Goal: Information Seeking & Learning: Check status

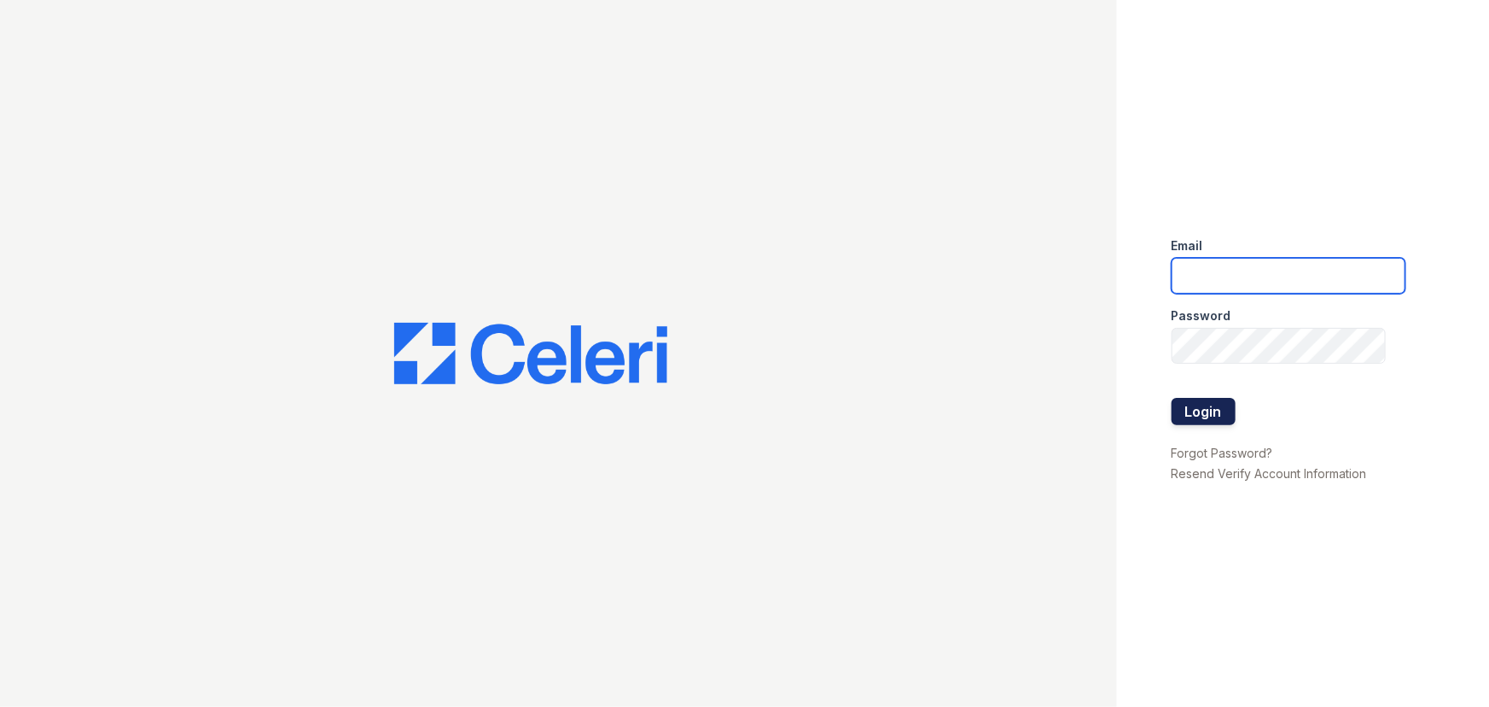
type input "[EMAIL_ADDRESS][DOMAIN_NAME]"
click at [1206, 410] on button "Login" at bounding box center [1204, 411] width 64 height 27
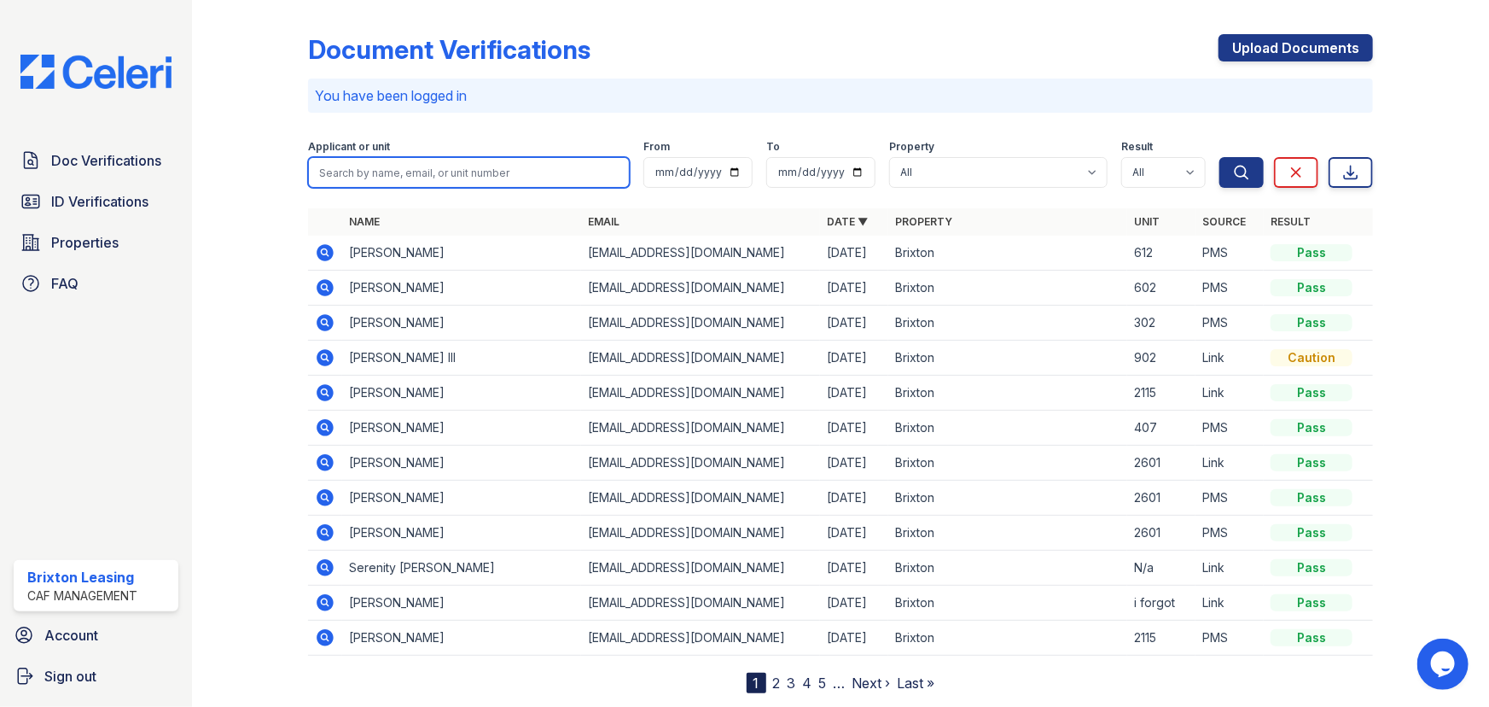
click at [448, 185] on input "search" at bounding box center [469, 172] width 322 height 31
type input "cemera"
click at [1220, 157] on button "Search" at bounding box center [1242, 172] width 44 height 31
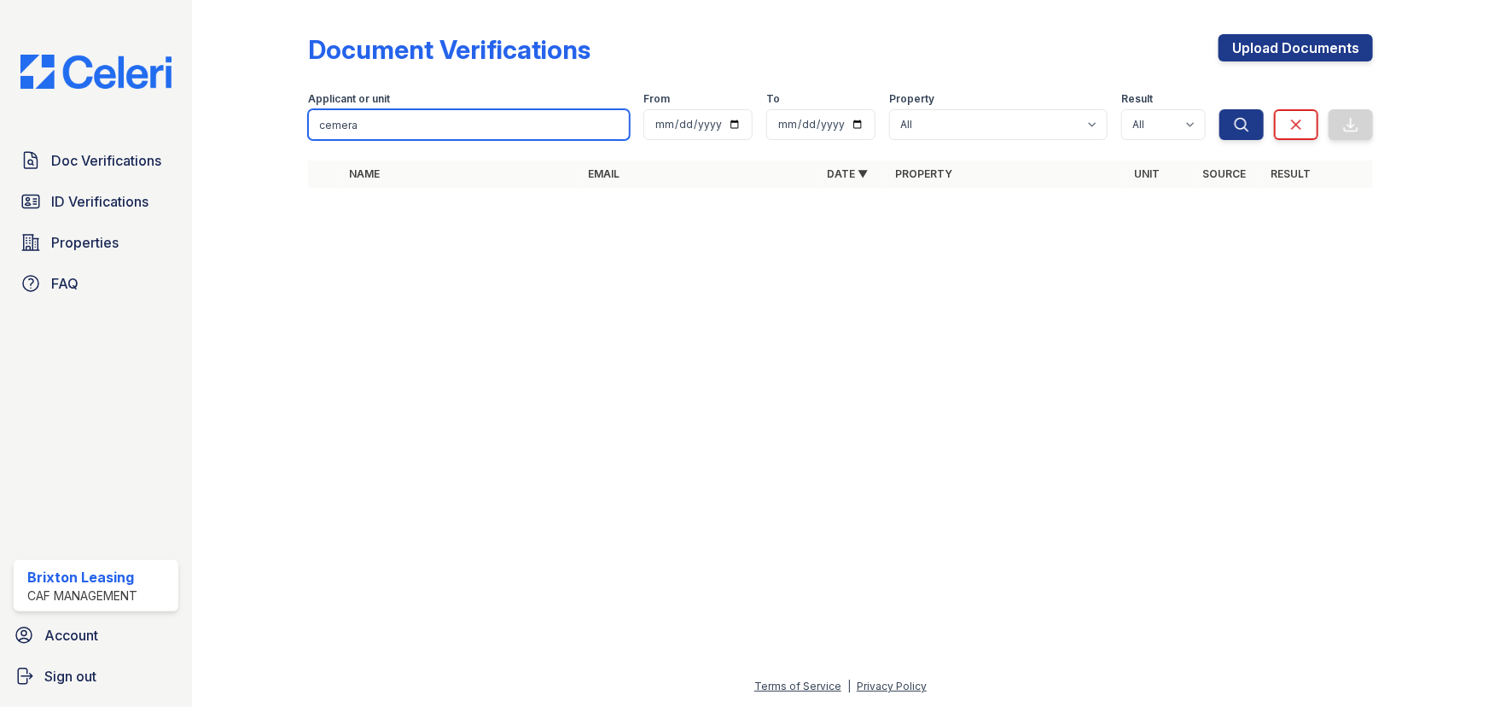
click at [404, 125] on input "cemera" at bounding box center [469, 124] width 322 height 31
type input "[PERSON_NAME]"
click at [1220, 109] on button "Search" at bounding box center [1242, 124] width 44 height 31
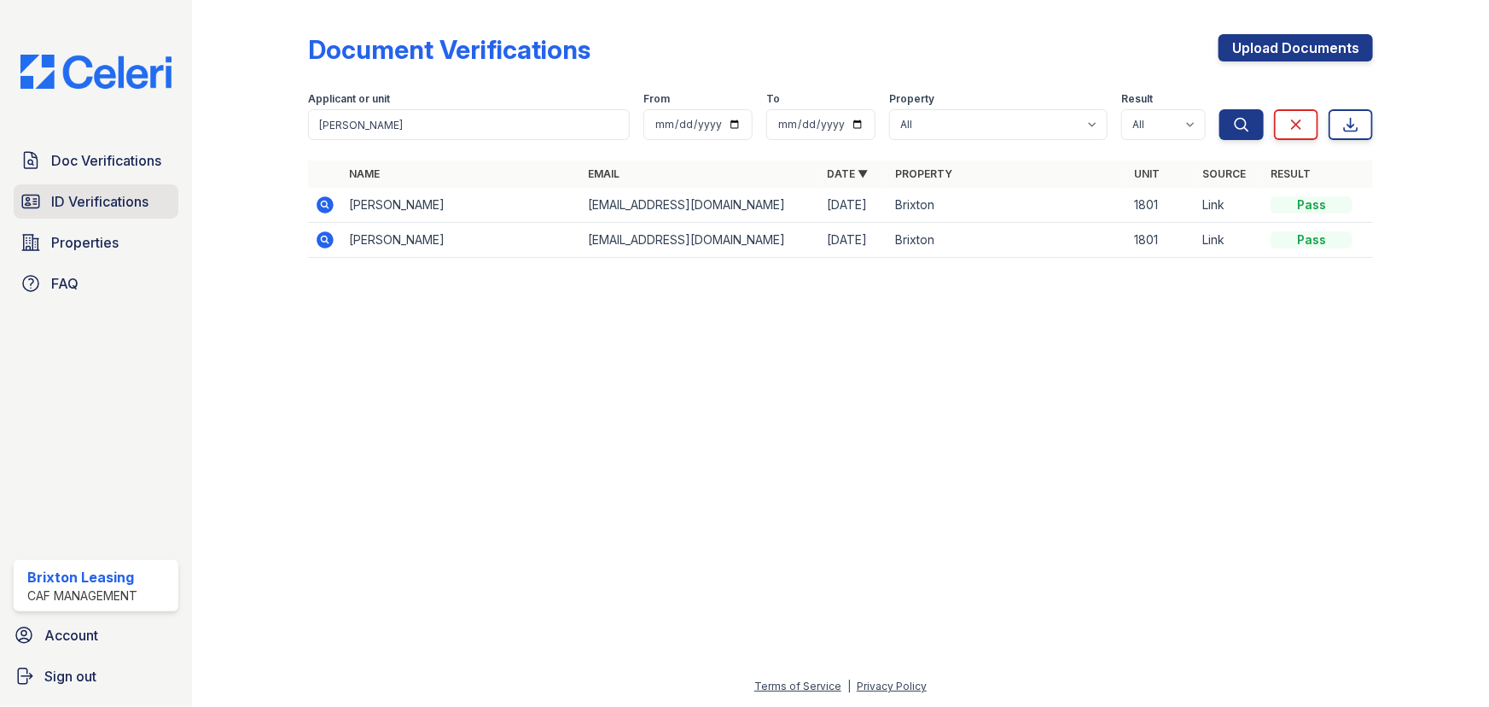
click at [94, 191] on span "ID Verifications" at bounding box center [99, 201] width 97 height 20
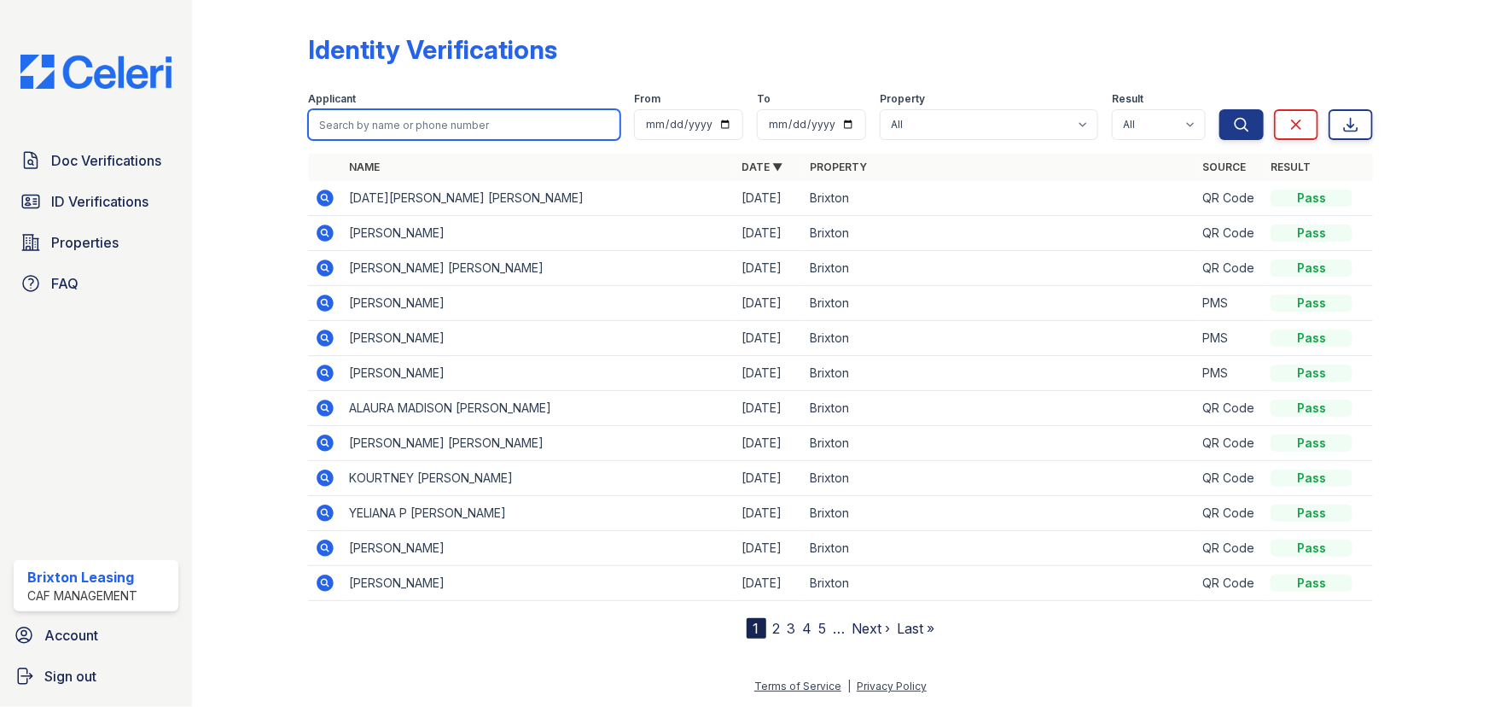
click at [358, 131] on input "search" at bounding box center [464, 124] width 312 height 31
type input "[PERSON_NAME]"
click at [1220, 109] on button "Search" at bounding box center [1242, 124] width 44 height 31
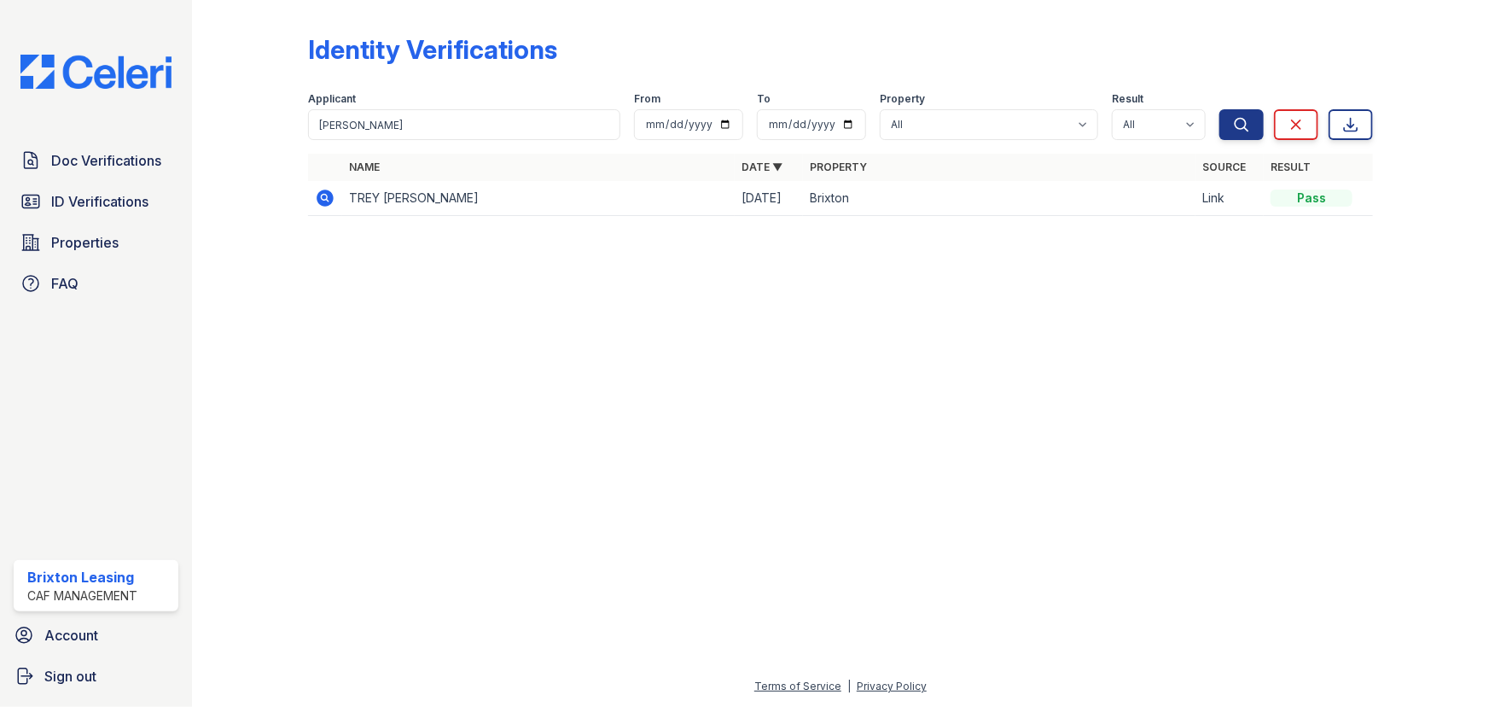
click at [100, 181] on div "Doc Verifications ID Verifications Properties FAQ" at bounding box center [96, 221] width 178 height 157
click at [107, 169] on span "Doc Verifications" at bounding box center [106, 160] width 110 height 20
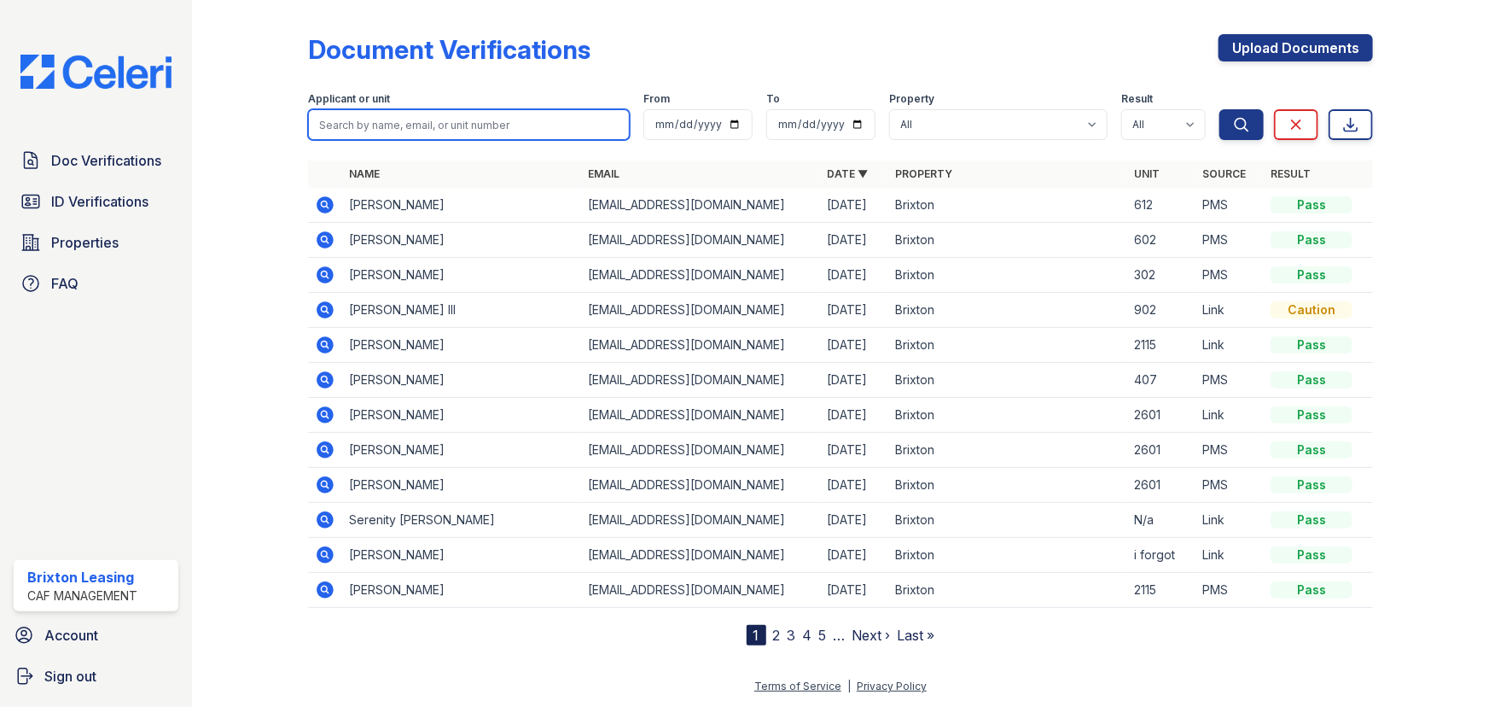
click at [400, 113] on input "search" at bounding box center [469, 124] width 322 height 31
click at [461, 117] on input "search" at bounding box center [469, 124] width 322 height 31
type input "[PERSON_NAME]"
click at [1220, 109] on button "Search" at bounding box center [1242, 124] width 44 height 31
